Goal: Check status: Check status

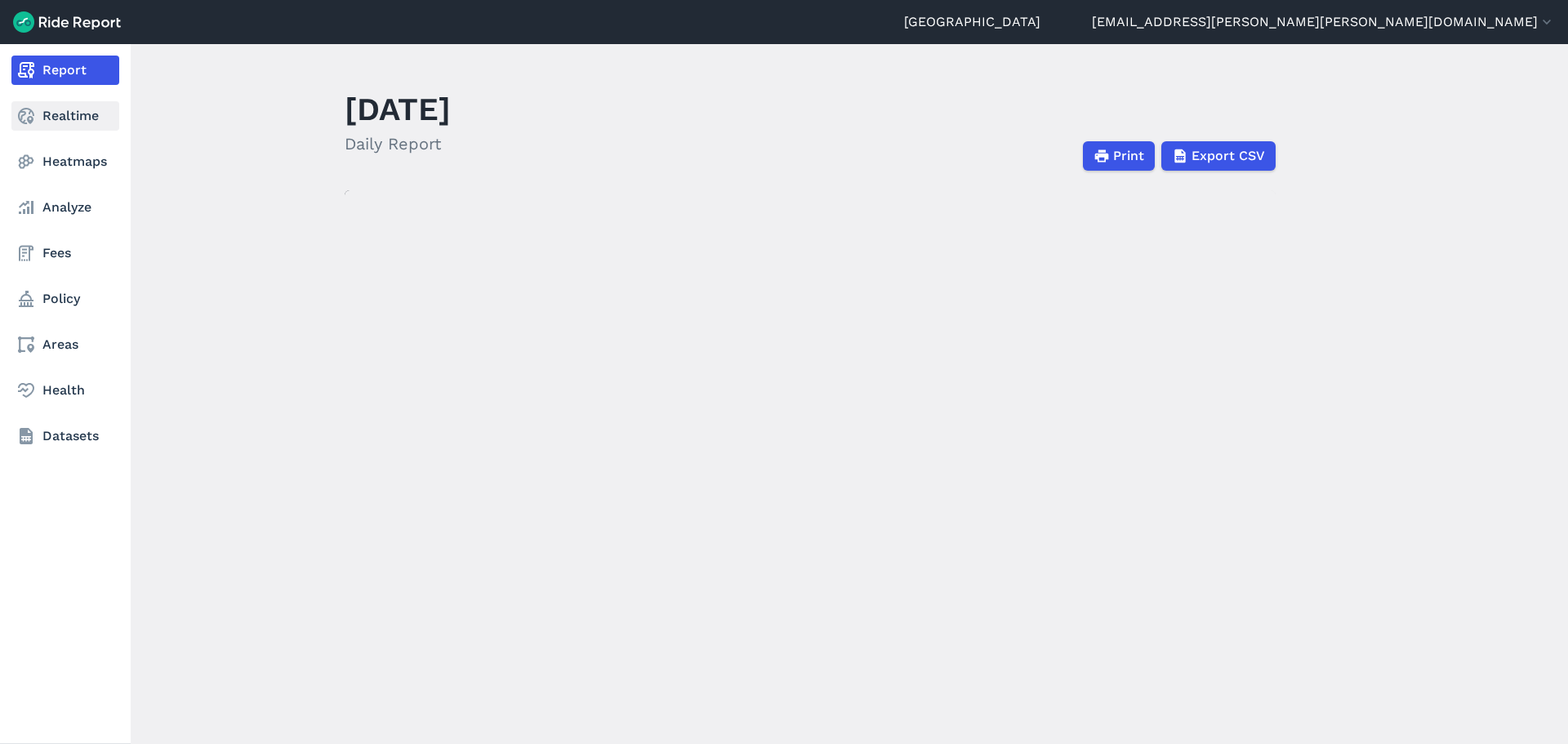
click at [34, 118] on icon at bounding box center [26, 116] width 19 height 19
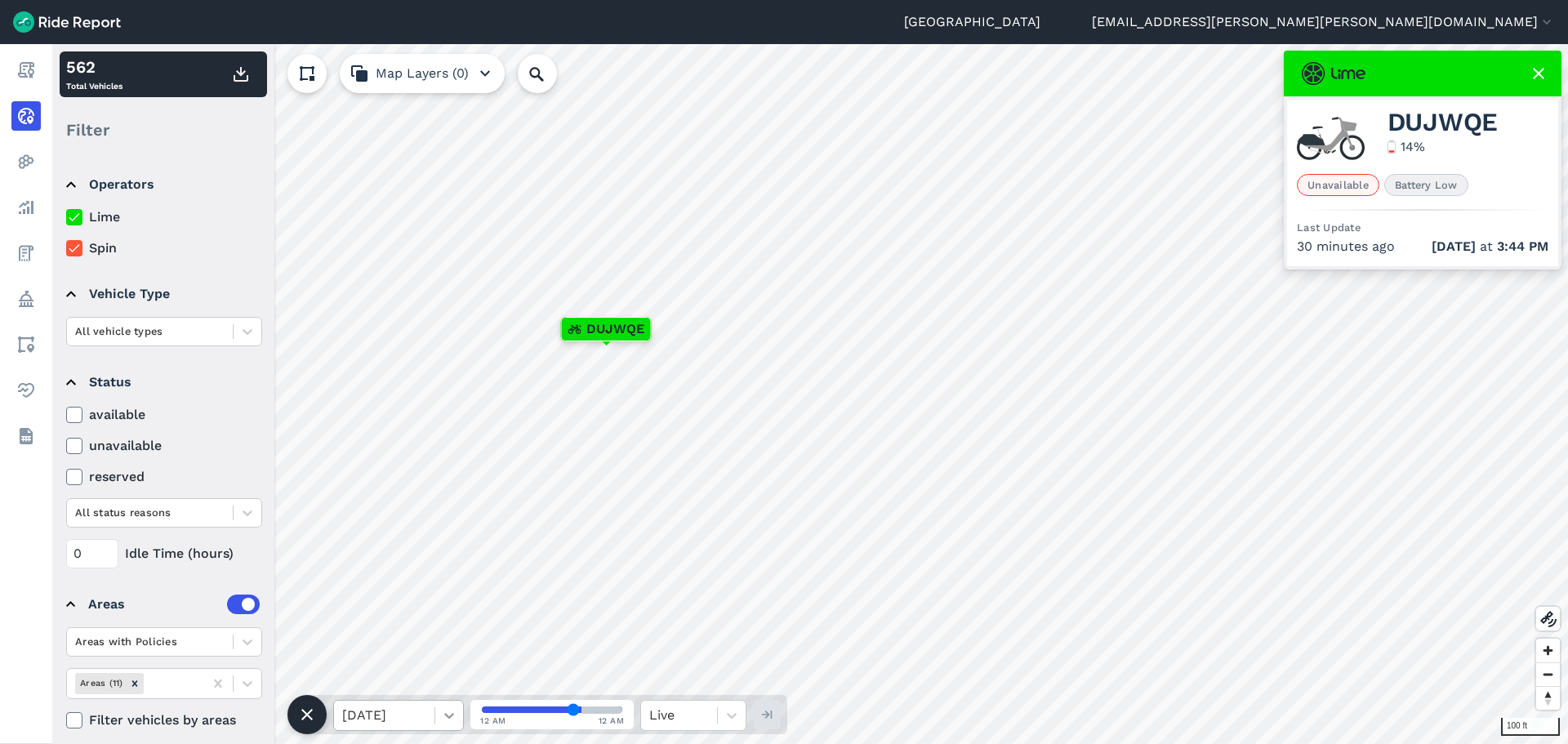
click at [452, 709] on icon at bounding box center [449, 715] width 17 height 17
click at [421, 609] on div "[DATE]" at bounding box center [398, 608] width 130 height 33
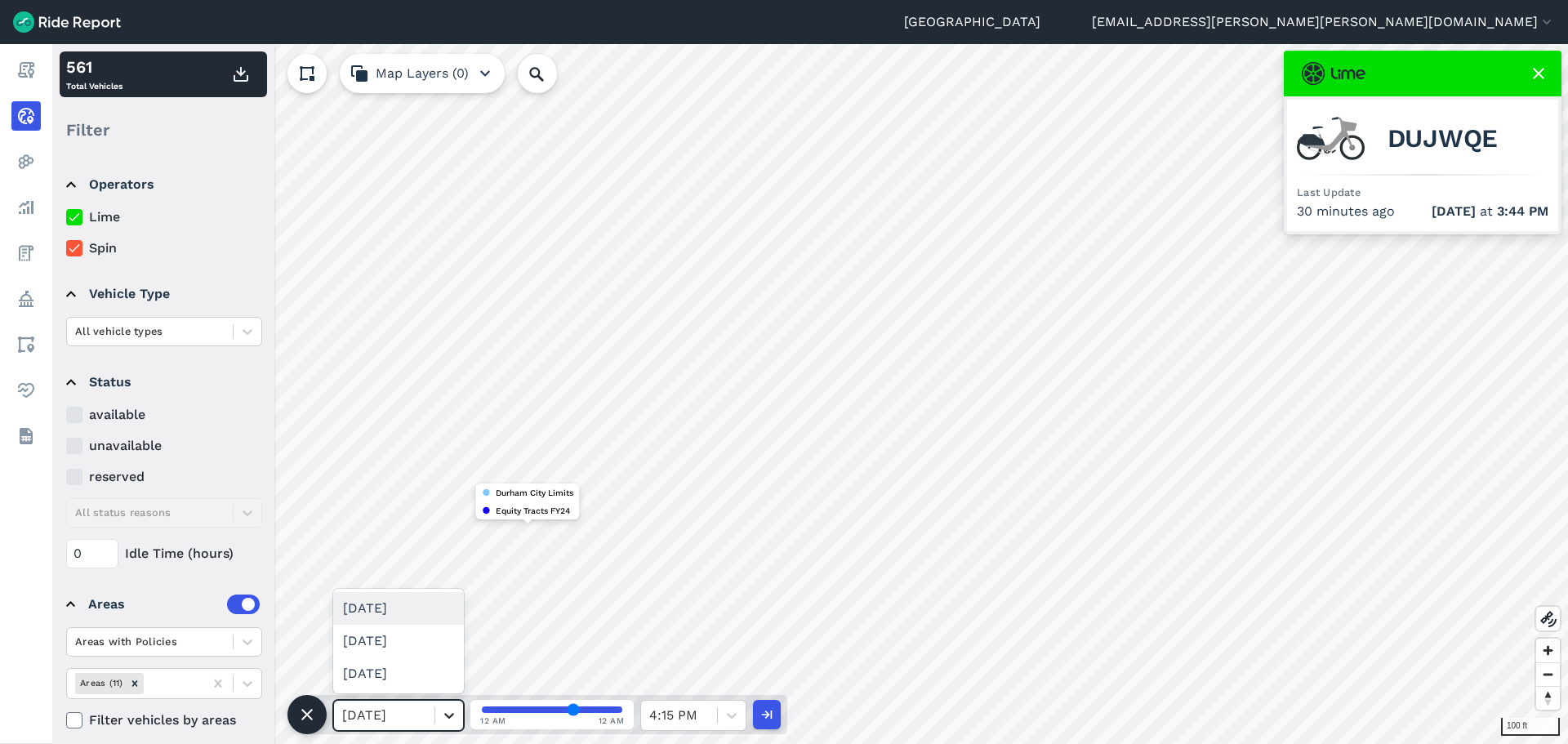
click at [450, 716] on icon at bounding box center [449, 716] width 10 height 6
click at [423, 640] on div "[DATE]" at bounding box center [398, 641] width 130 height 33
click at [449, 712] on icon at bounding box center [449, 715] width 17 height 17
click at [426, 668] on div "[DATE]" at bounding box center [398, 674] width 130 height 33
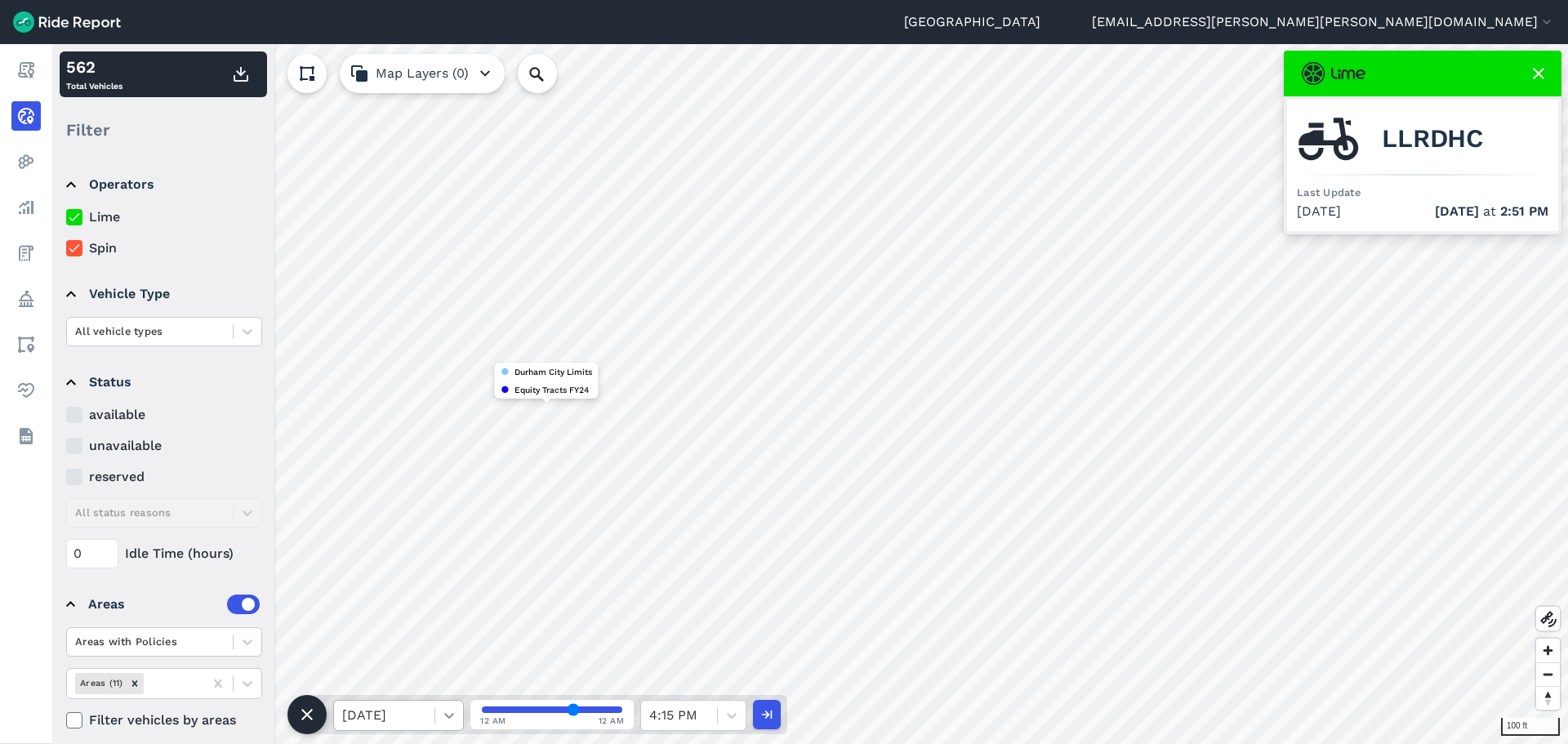
click at [446, 712] on icon at bounding box center [449, 715] width 17 height 17
click at [734, 712] on icon at bounding box center [732, 715] width 17 height 17
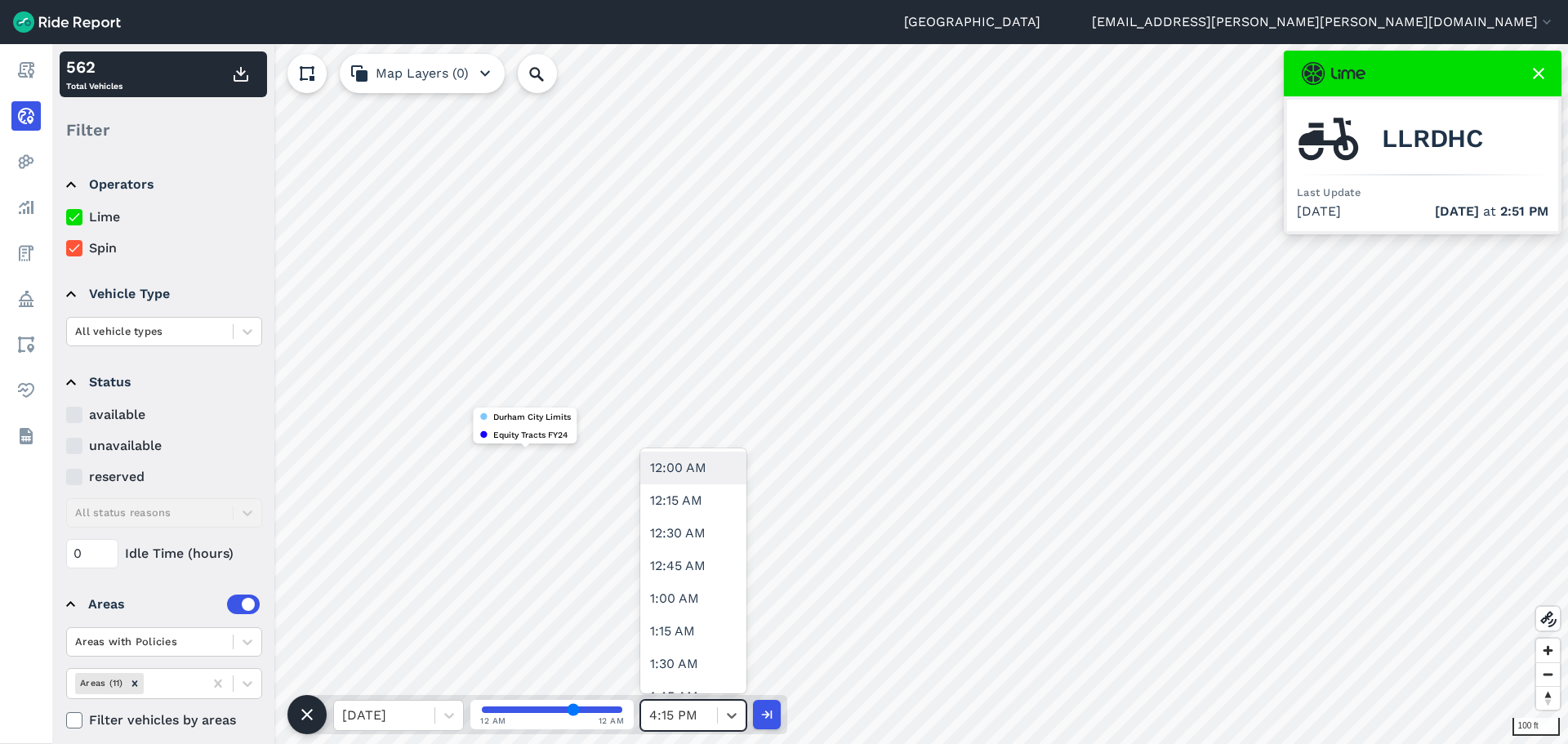
click at [673, 473] on div "12:00 AM" at bounding box center [693, 468] width 106 height 33
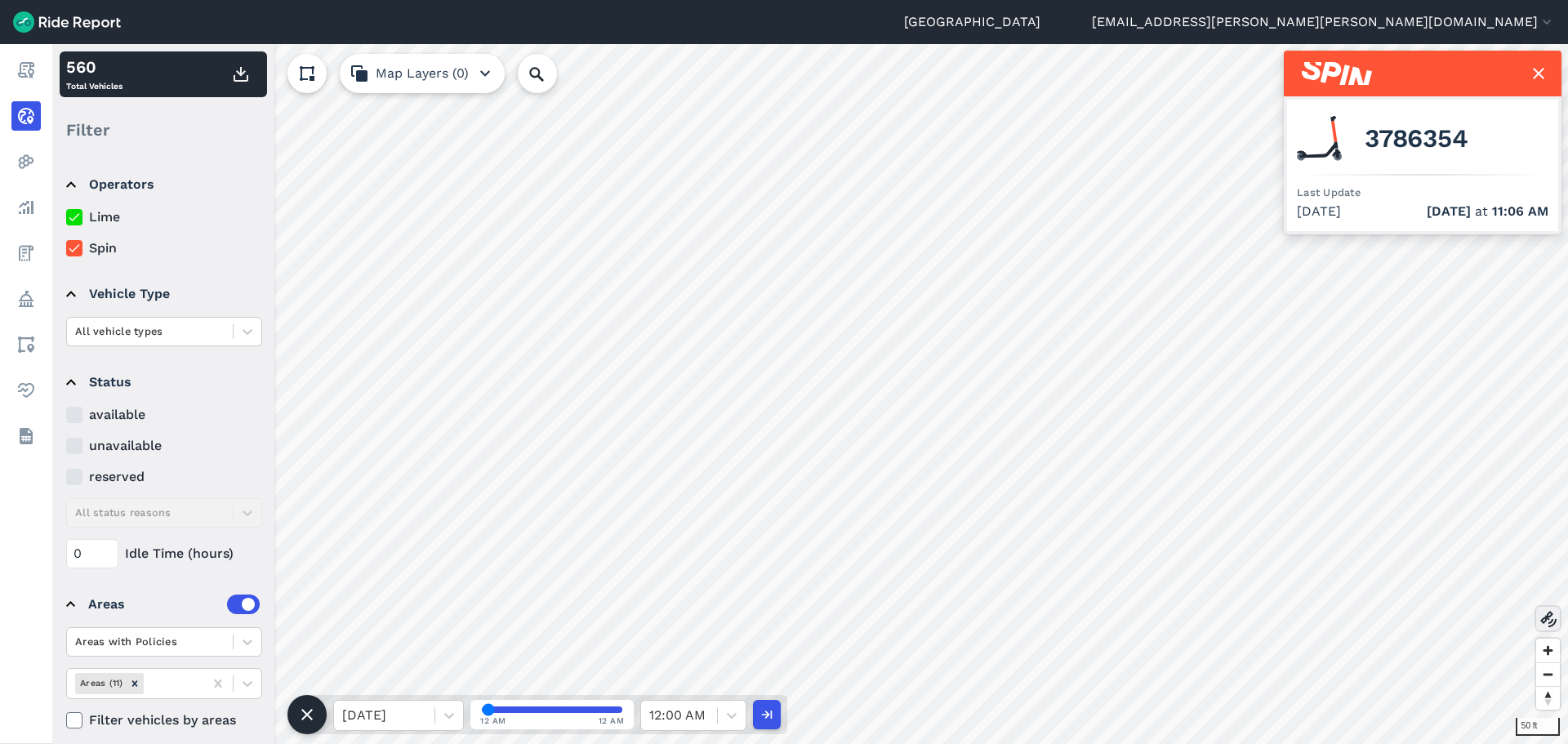
click at [1539, 611] on icon at bounding box center [1549, 619] width 19 height 19
click at [734, 709] on icon at bounding box center [732, 715] width 17 height 17
drag, startPoint x: 489, startPoint y: 706, endPoint x: 565, endPoint y: 696, distance: 76.7
type input "58"
click at [565, 706] on input "range" at bounding box center [552, 709] width 141 height 7
